Goal: Navigation & Orientation: Find specific page/section

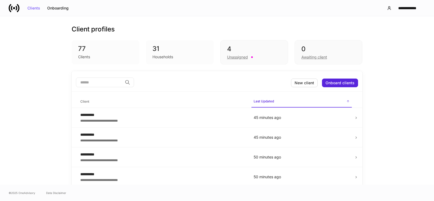
click at [81, 50] on div "77" at bounding box center [105, 48] width 55 height 9
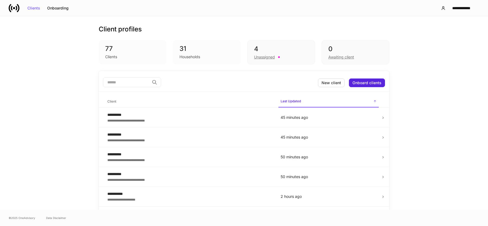
click at [390, 83] on div "**********" at bounding box center [244, 113] width 488 height 194
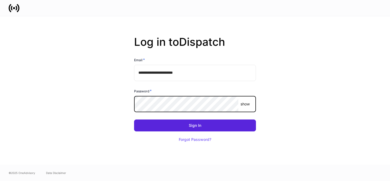
click at [134, 120] on button "Sign In" at bounding box center [195, 126] width 122 height 12
